Goal: Communication & Community: Answer question/provide support

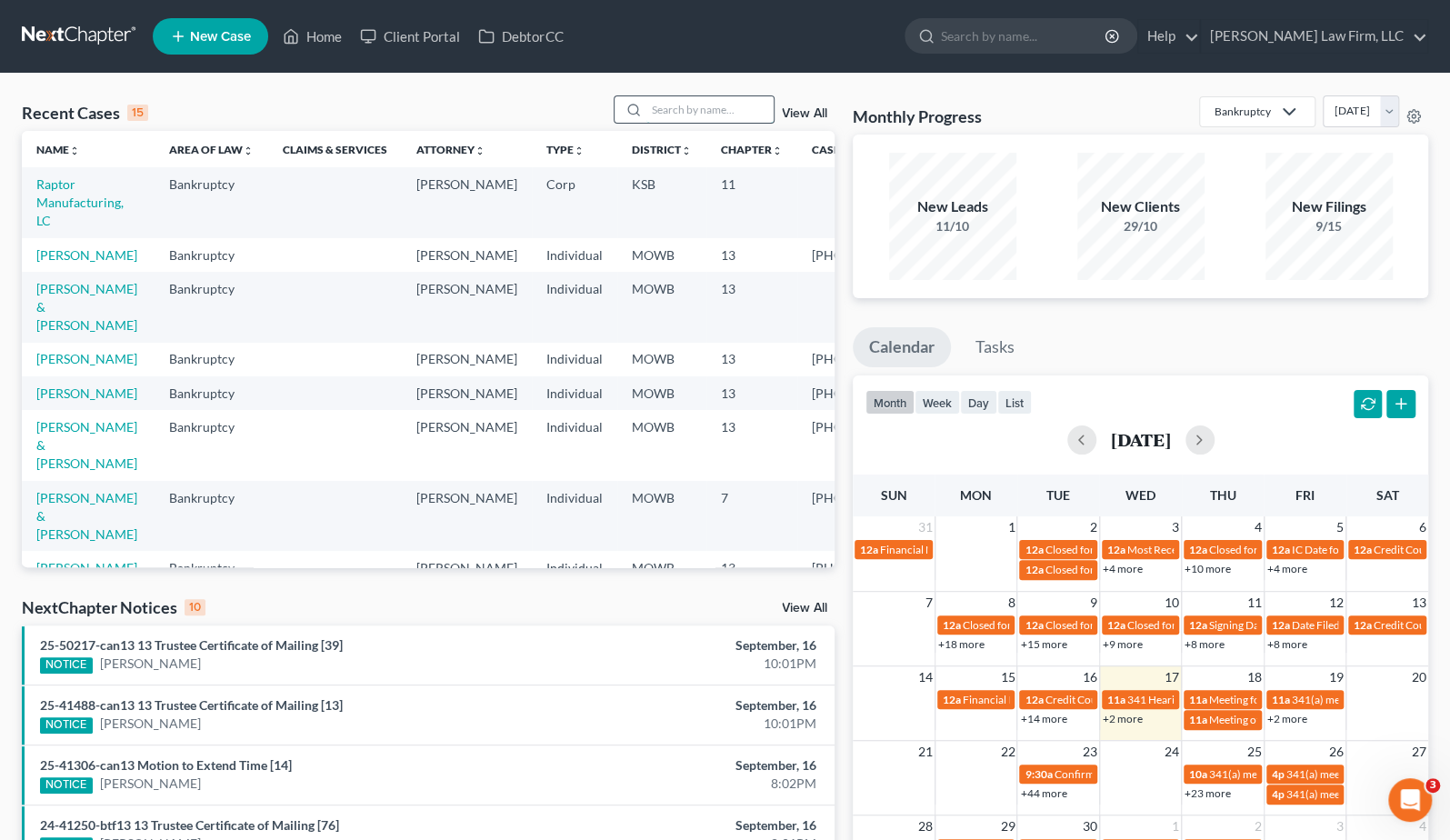
click at [729, 120] on input "search" at bounding box center [710, 109] width 128 height 26
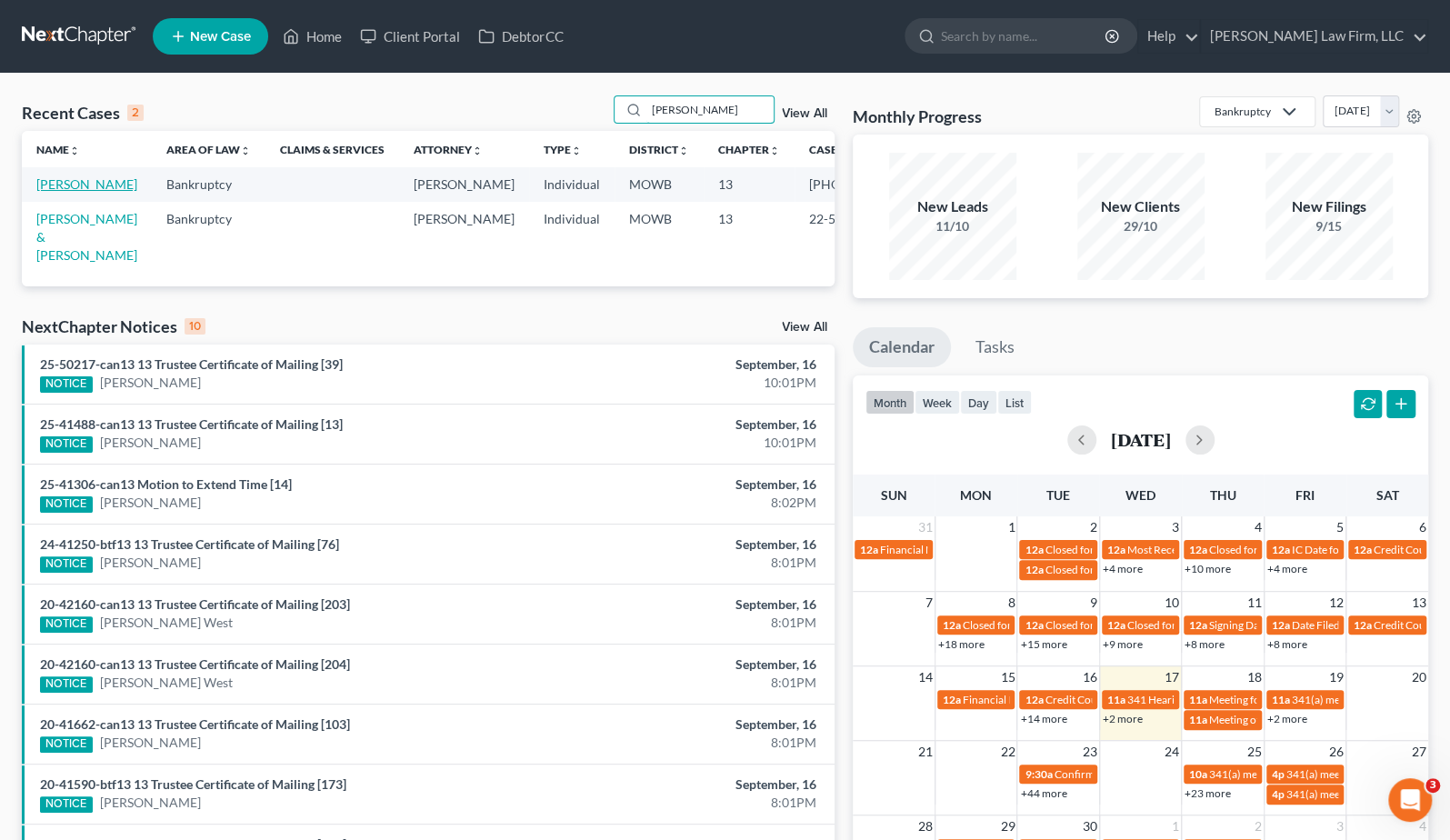
type input "[PERSON_NAME]"
click at [71, 191] on link "[PERSON_NAME]" at bounding box center [86, 184] width 101 height 16
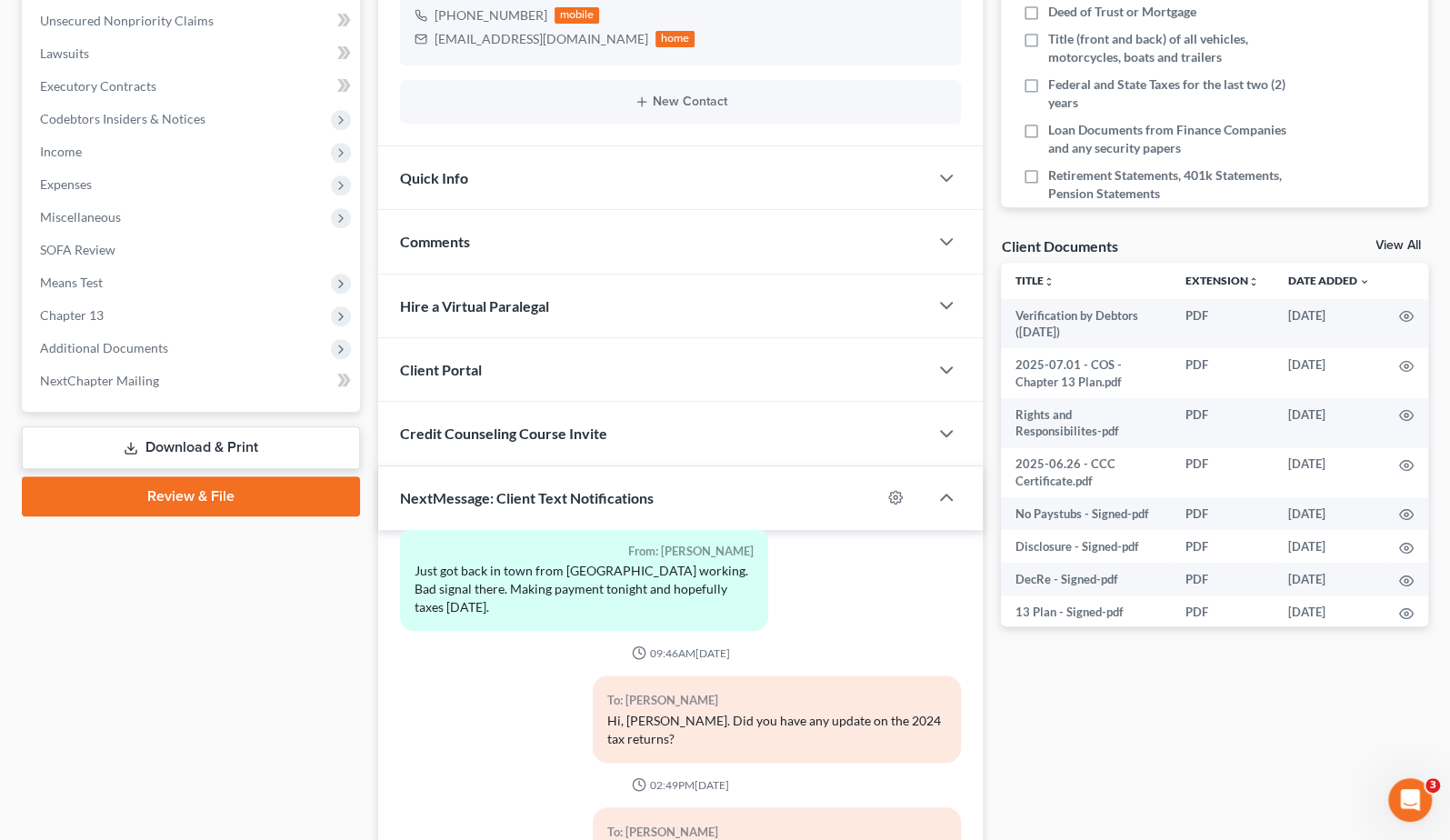
scroll to position [610, 0]
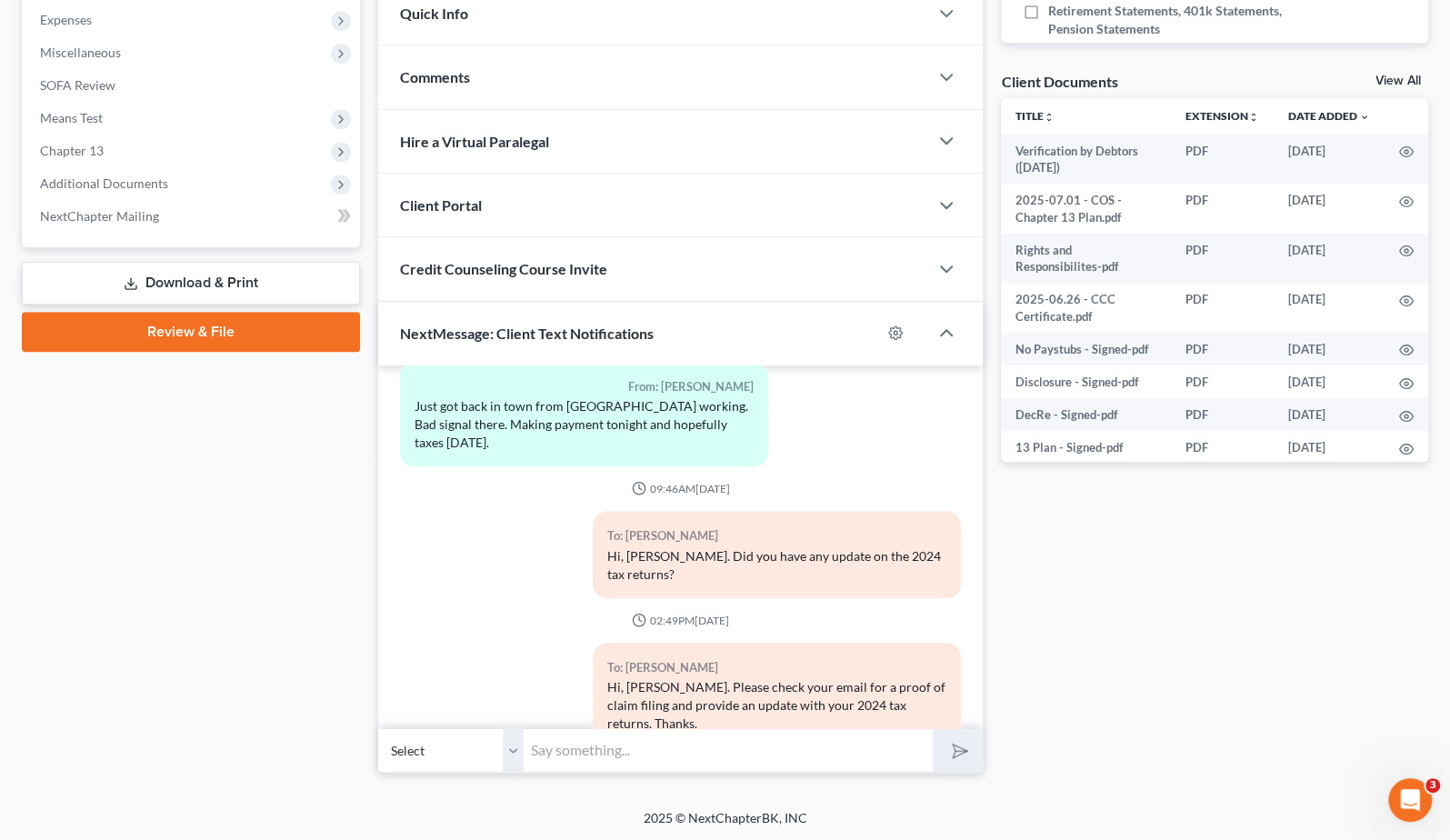
click at [603, 739] on input "text" at bounding box center [727, 750] width 409 height 44
type input "Hi, Geoffrey. Please give me a call to discuss the status of your 2024 tax retu…"
click at [933, 729] on button "submit" at bounding box center [957, 751] width 50 height 43
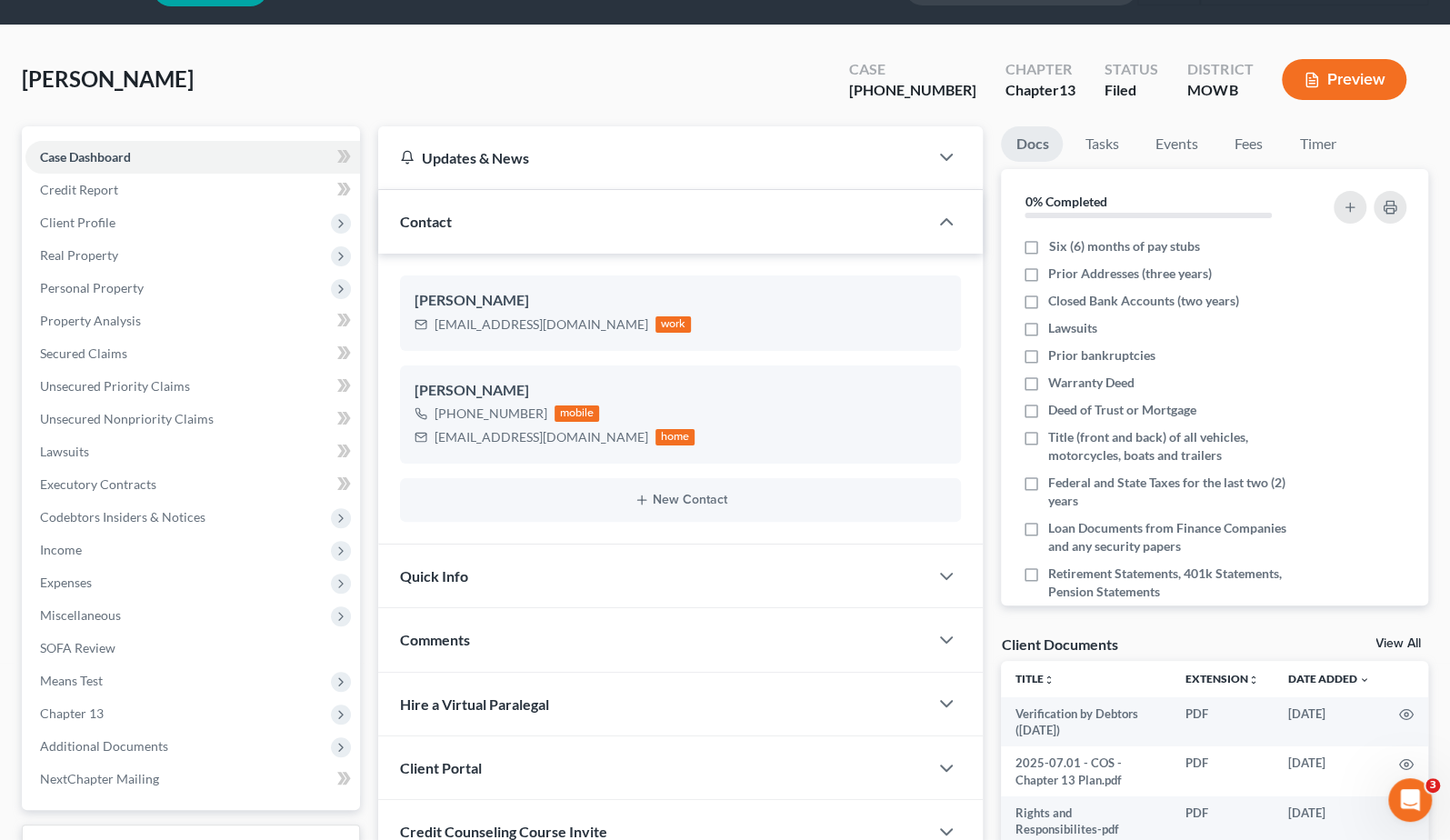
scroll to position [0, 0]
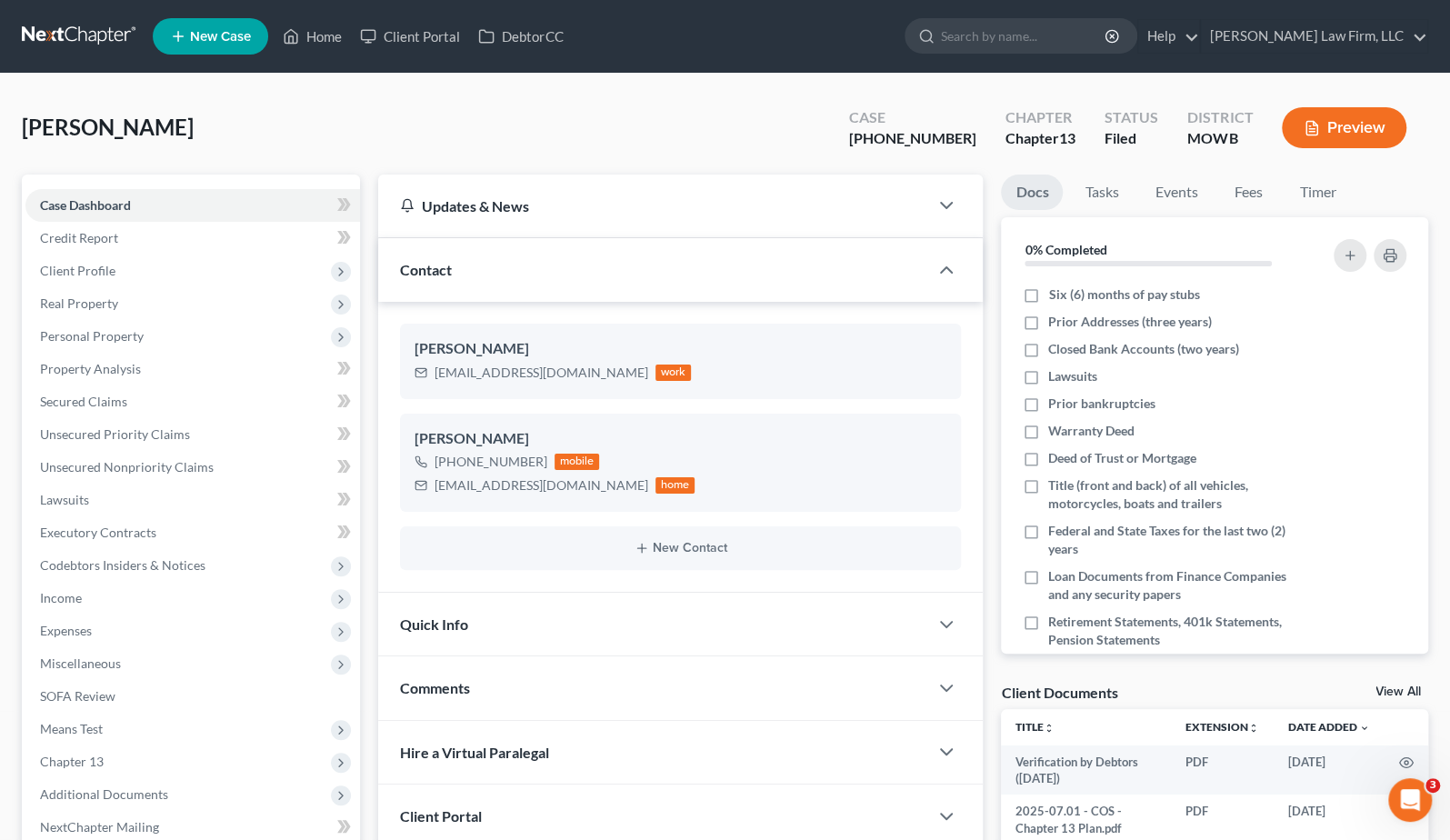
click at [92, 21] on link at bounding box center [80, 35] width 117 height 32
